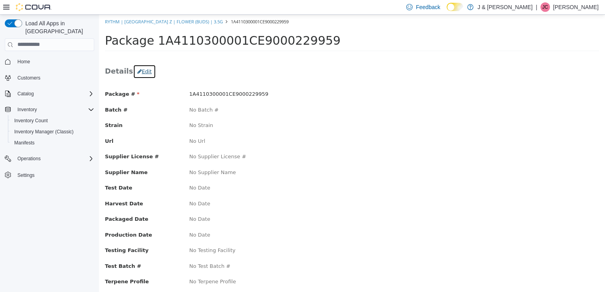
click at [137, 69] on button "Edit" at bounding box center [144, 71] width 23 height 14
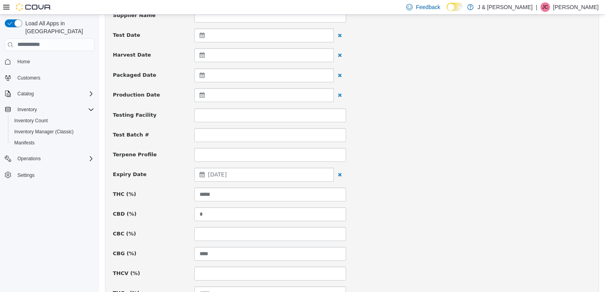
scroll to position [204, 0]
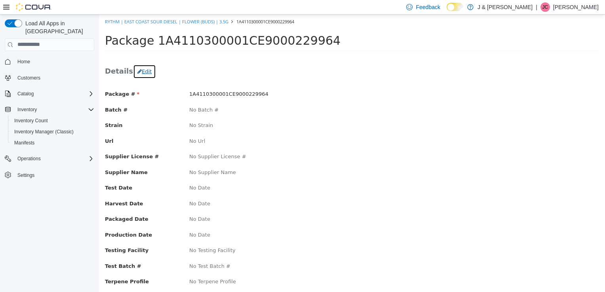
click at [139, 71] on button "Edit" at bounding box center [144, 71] width 23 height 14
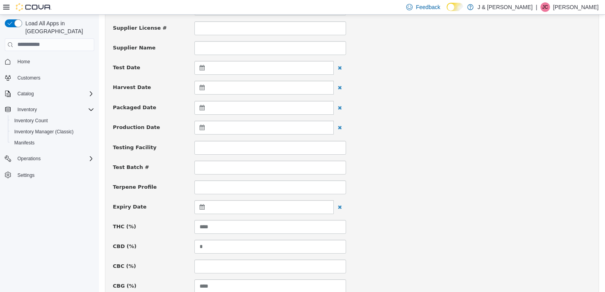
scroll to position [158, 0]
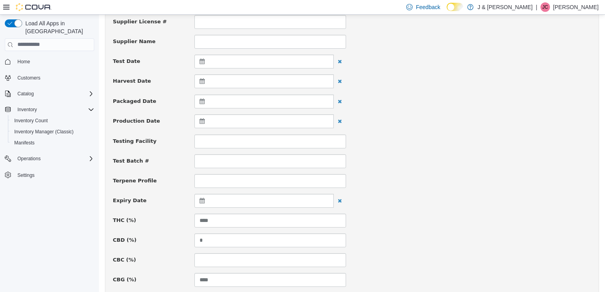
click at [196, 194] on div at bounding box center [264, 201] width 139 height 14
click at [282, 218] on th at bounding box center [279, 220] width 13 height 14
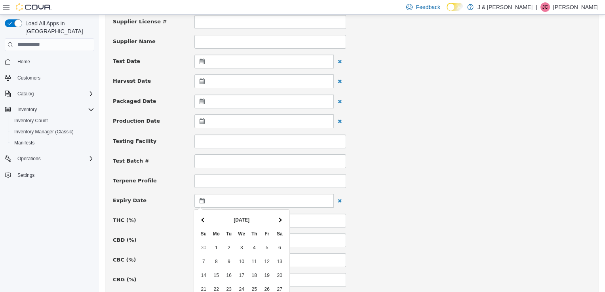
click at [282, 218] on th at bounding box center [279, 220] width 13 height 14
click at [281, 218] on span at bounding box center [280, 220] width 4 height 4
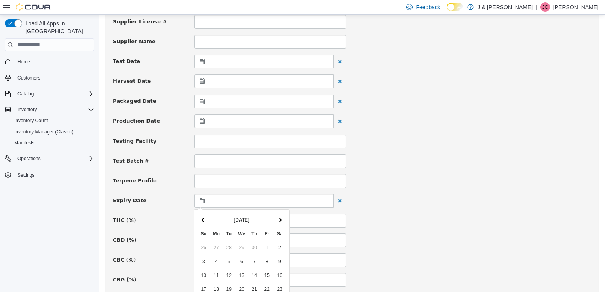
click at [281, 218] on span at bounding box center [280, 220] width 4 height 4
click at [204, 216] on th at bounding box center [203, 220] width 13 height 14
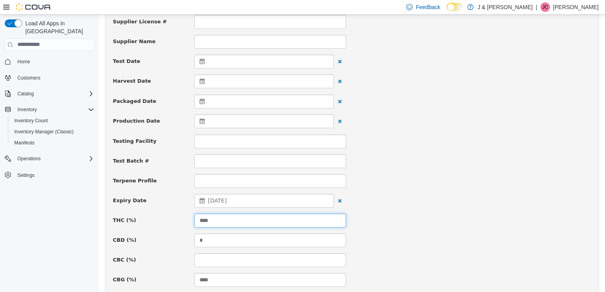
click at [243, 221] on input "****" at bounding box center [271, 221] width 152 height 14
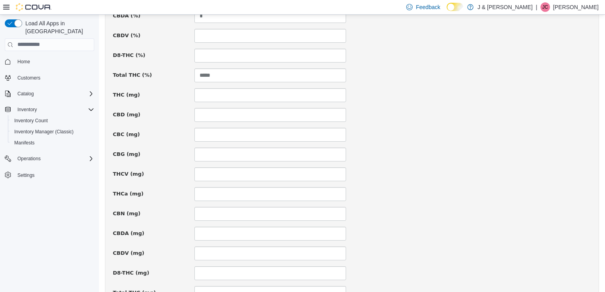
scroll to position [565, 0]
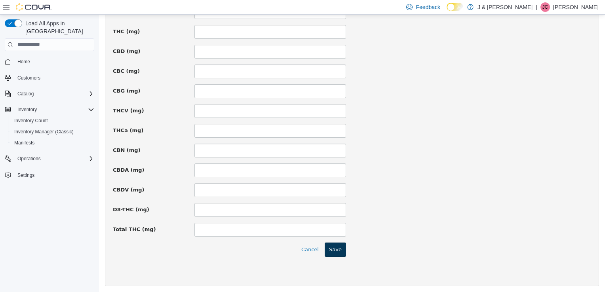
type input "*****"
click at [343, 246] on button "Save" at bounding box center [335, 249] width 21 height 14
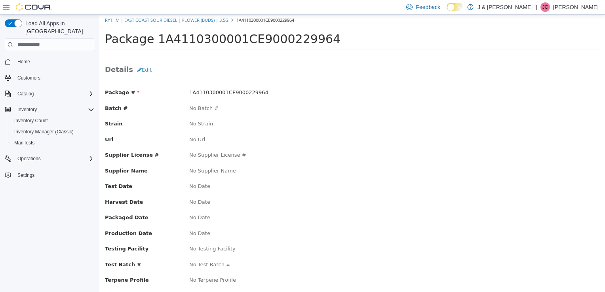
scroll to position [0, 0]
